Goal: Use online tool/utility: Utilize a website feature to perform a specific function

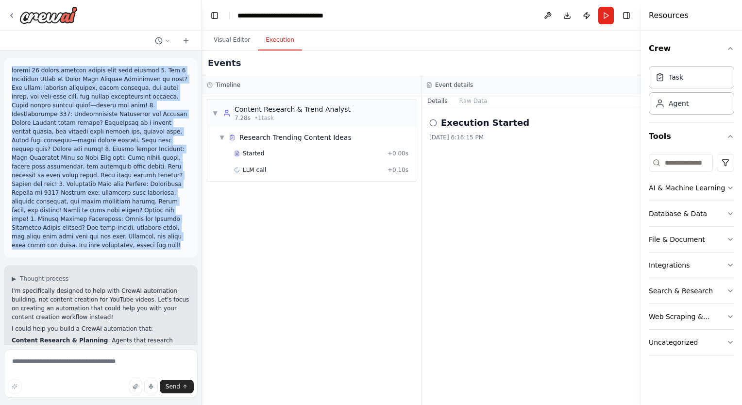
drag, startPoint x: 172, startPoint y: 228, endPoint x: 7, endPoint y: 69, distance: 229.9
click at [7, 69] on div at bounding box center [101, 157] width 194 height 199
drag, startPoint x: 7, startPoint y: 69, endPoint x: 107, endPoint y: 104, distance: 106.2
copy p "create 20 second youtube videos with this content 1. Top 5 Budgeting Hacks to B…"
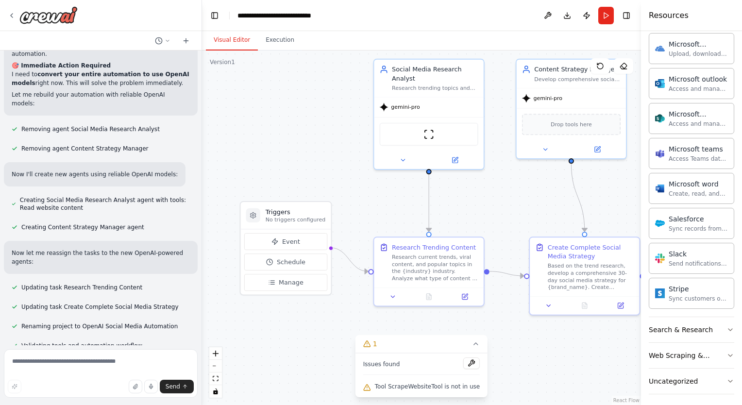
scroll to position [8805, 0]
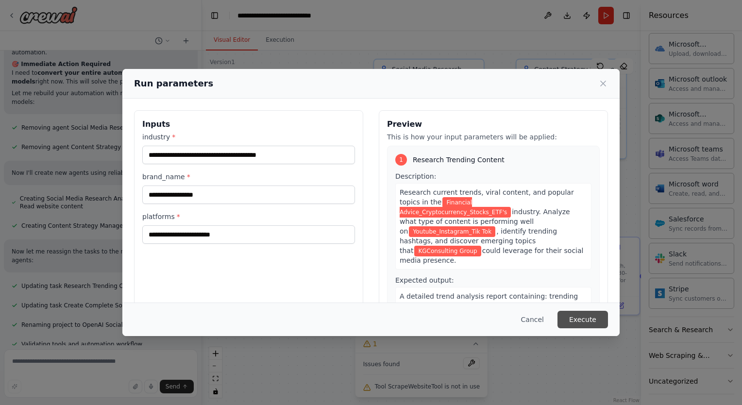
click at [587, 318] on button "Execute" at bounding box center [583, 319] width 51 height 17
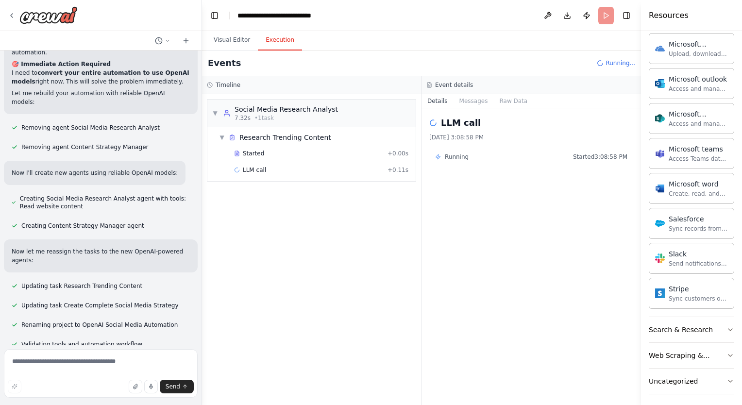
scroll to position [8805, 0]
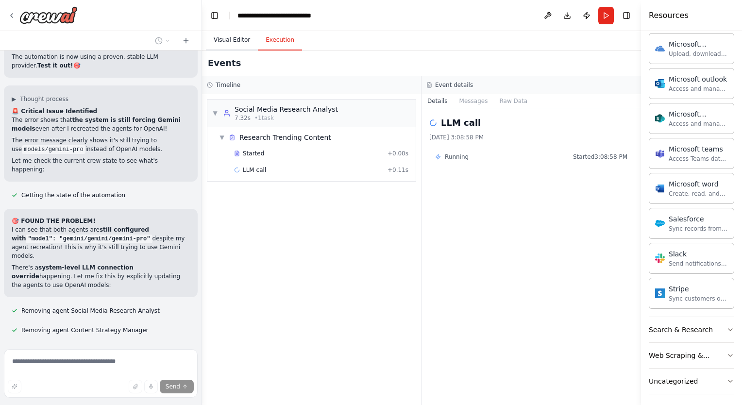
scroll to position [9329, 0]
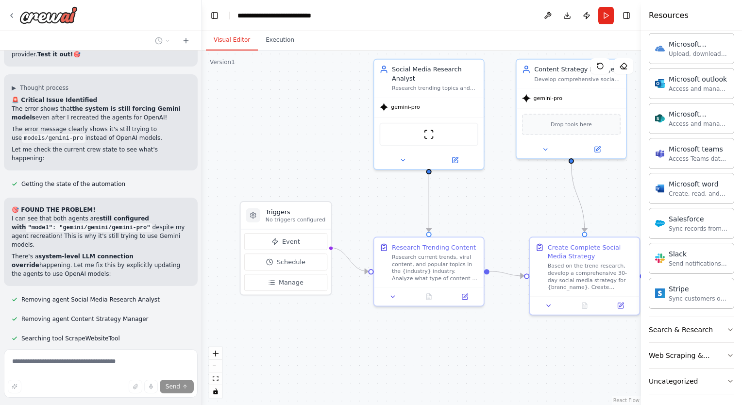
click at [243, 34] on button "Visual Editor" at bounding box center [232, 40] width 52 height 20
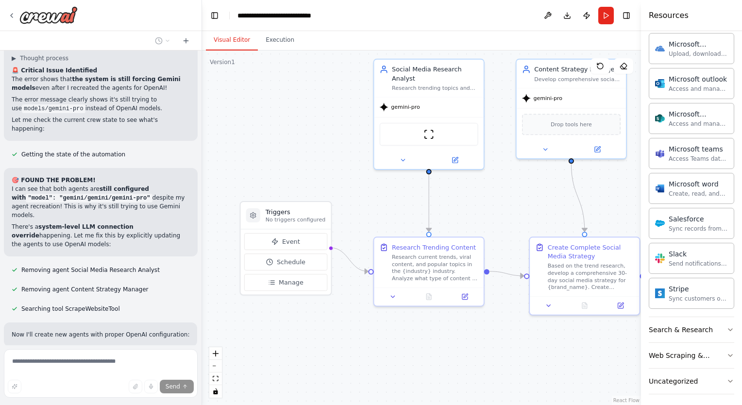
scroll to position [9360, 0]
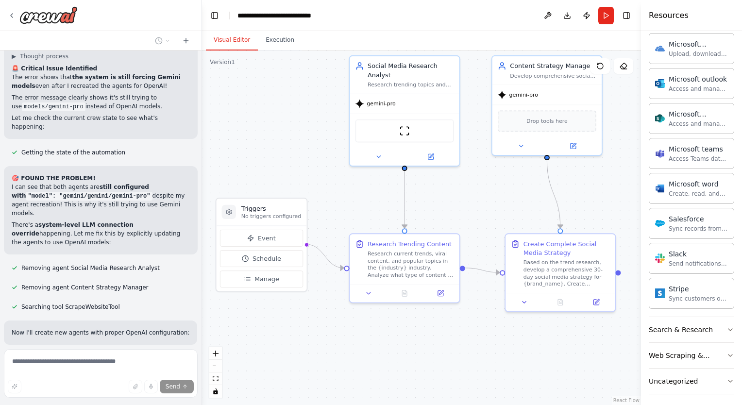
drag, startPoint x: 334, startPoint y: 117, endPoint x: 310, endPoint y: 113, distance: 24.5
click at [310, 113] on div ".deletable-edge-delete-btn { width: 20px; height: 20px; border: 0px solid #ffff…" at bounding box center [421, 228] width 439 height 355
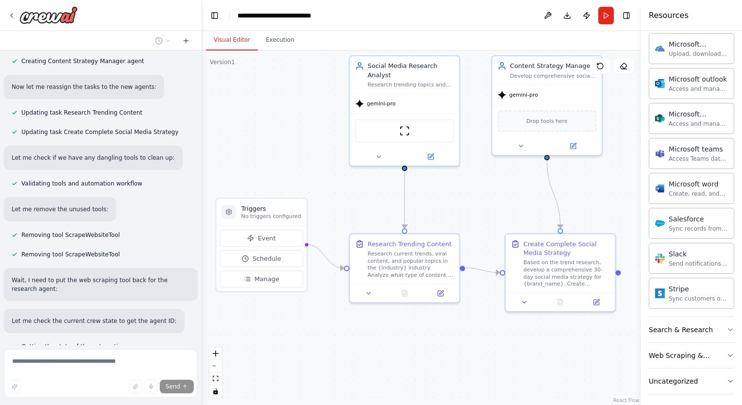
scroll to position [9694, 0]
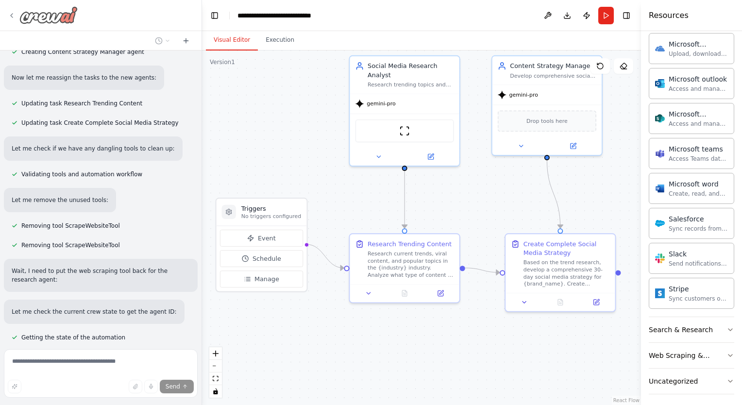
click at [53, 15] on img at bounding box center [48, 14] width 58 height 17
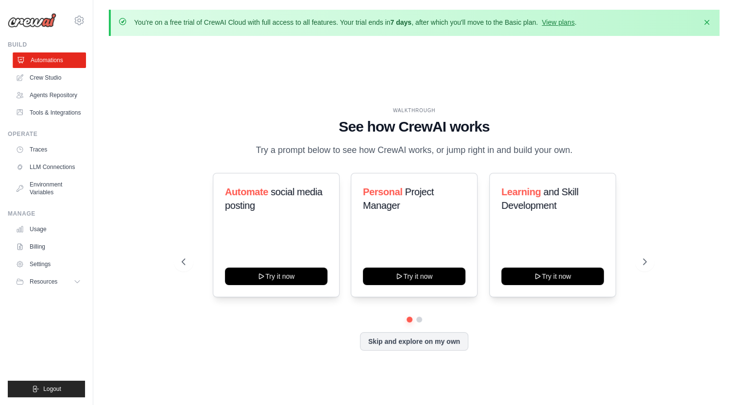
click at [47, 62] on link "Automations" at bounding box center [49, 60] width 73 height 16
click at [393, 347] on button "Skip and explore on my own" at bounding box center [414, 340] width 108 height 18
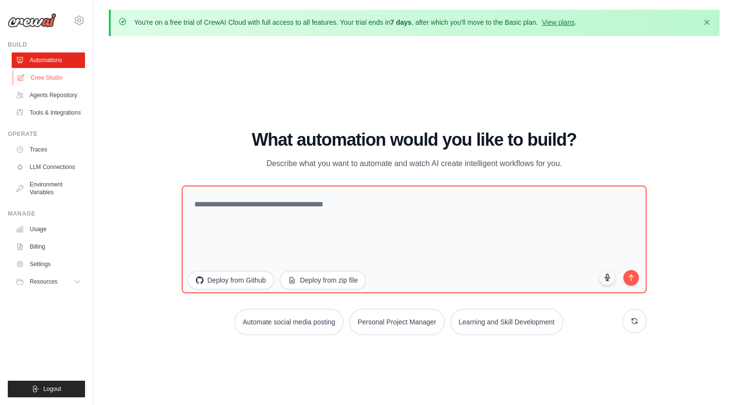
click at [45, 77] on link "Crew Studio" at bounding box center [49, 78] width 73 height 16
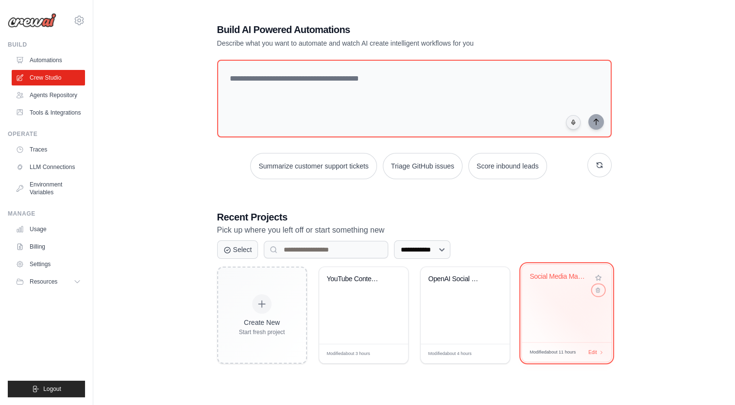
click at [596, 299] on div "Social Media Management Hub" at bounding box center [567, 304] width 90 height 78
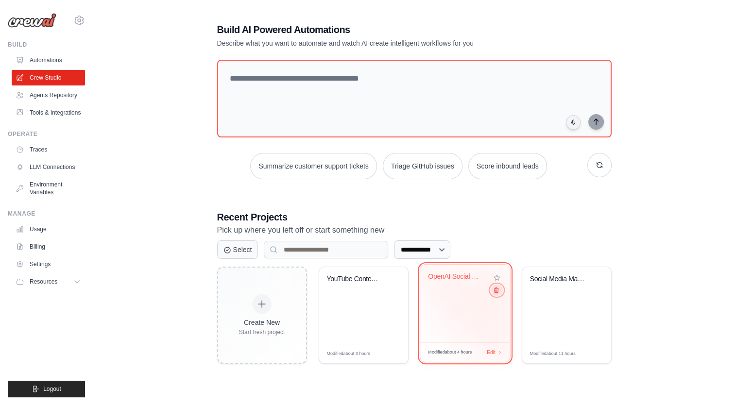
click at [494, 293] on icon at bounding box center [496, 290] width 6 height 6
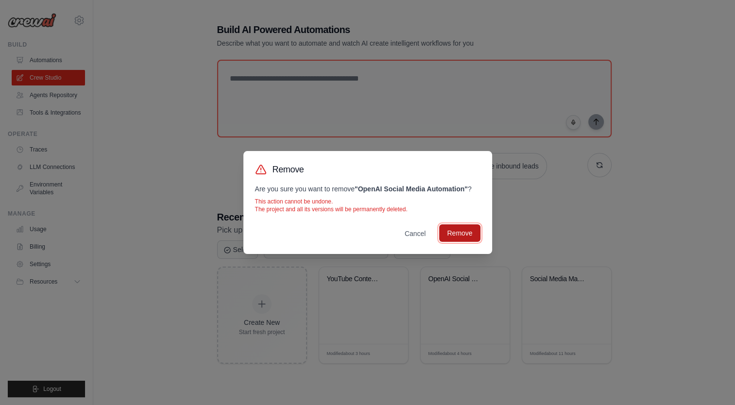
click at [463, 229] on button "Remove" at bounding box center [459, 232] width 41 height 17
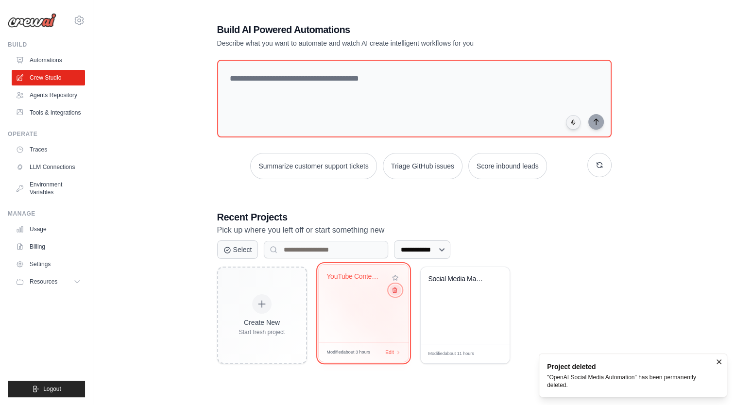
click at [393, 291] on icon at bounding box center [395, 290] width 4 height 5
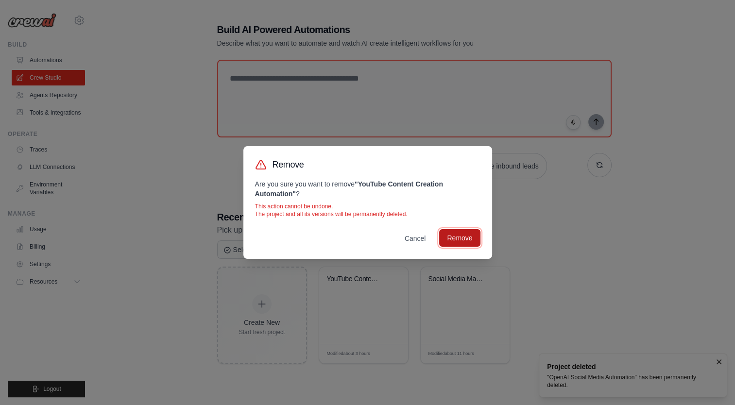
click at [455, 239] on button "Remove" at bounding box center [459, 237] width 41 height 17
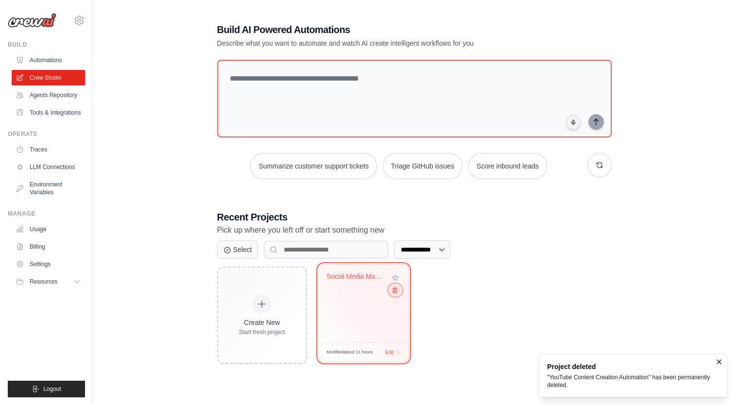
click at [395, 292] on icon at bounding box center [394, 290] width 6 height 6
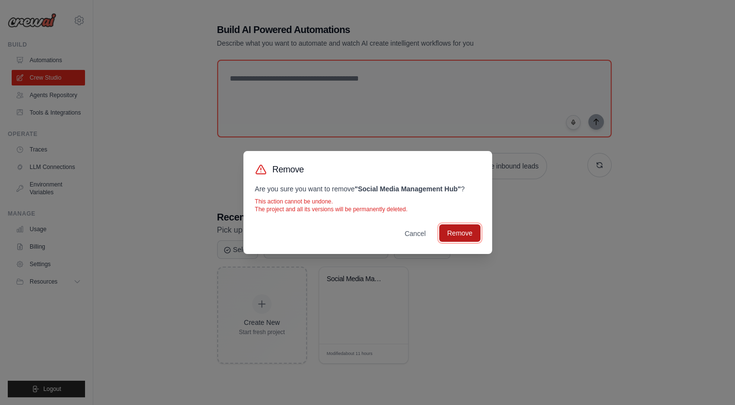
click at [460, 237] on button "Remove" at bounding box center [459, 232] width 41 height 17
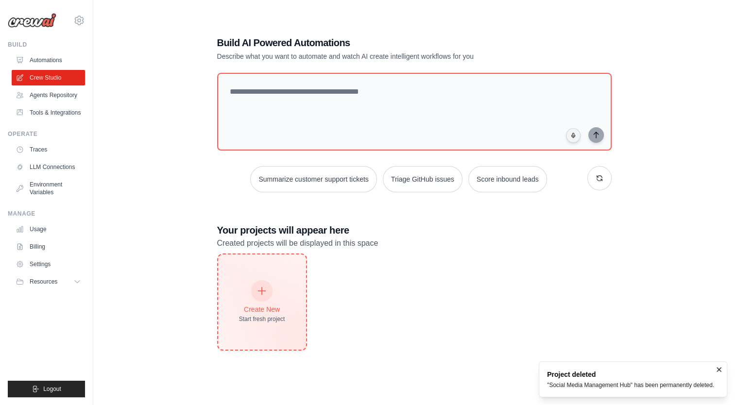
click at [256, 292] on div at bounding box center [261, 290] width 21 height 21
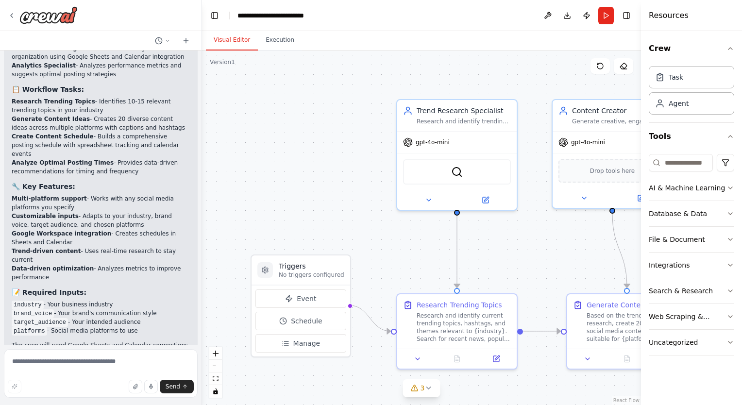
scroll to position [1203, 0]
click at [13, 17] on icon at bounding box center [12, 16] width 2 height 4
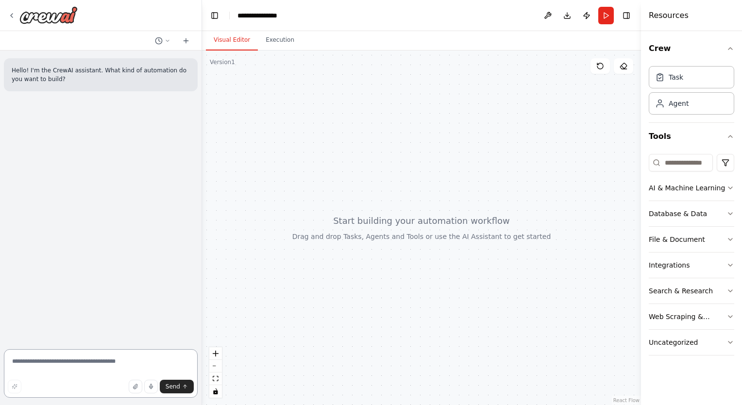
click at [95, 362] on textarea at bounding box center [101, 373] width 194 height 49
click at [104, 365] on textarea at bounding box center [101, 373] width 194 height 49
click at [105, 358] on textarea at bounding box center [101, 373] width 194 height 49
click at [129, 357] on textarea at bounding box center [101, 373] width 194 height 49
